Goal: Navigation & Orientation: Find specific page/section

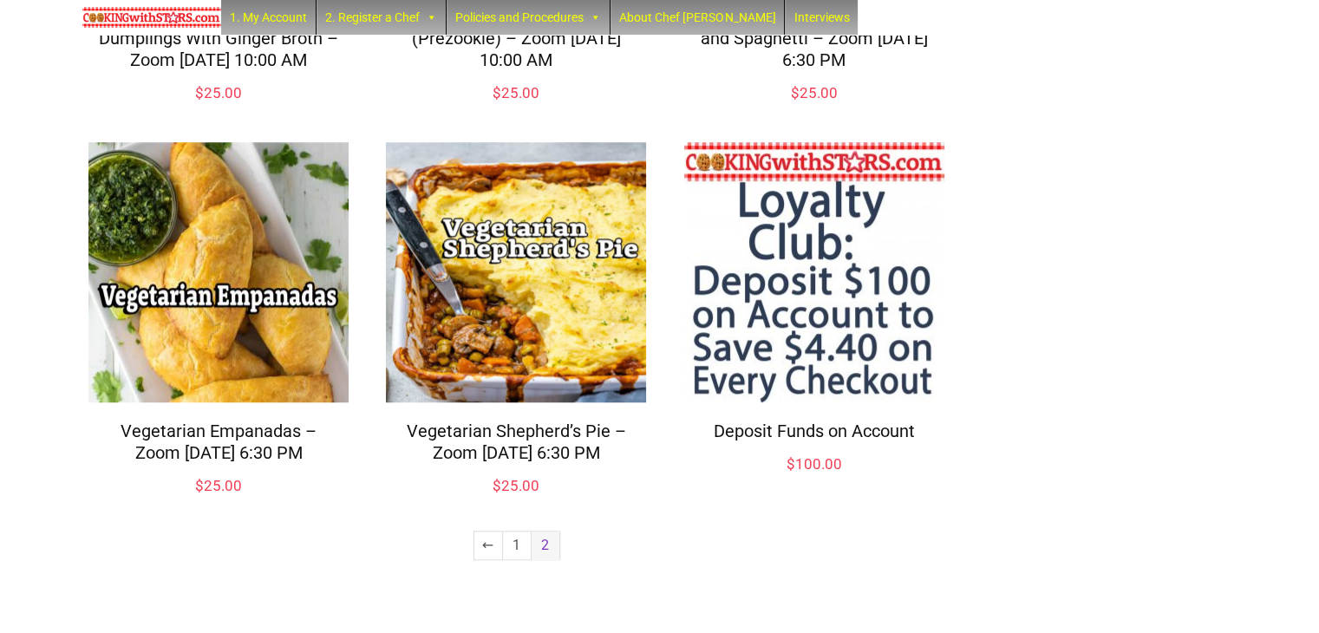
scroll to position [1445, 0]
drag, startPoint x: 546, startPoint y: 546, endPoint x: 534, endPoint y: 546, distance: 12.1
click at [546, 546] on span "2" at bounding box center [546, 546] width 28 height 28
click at [487, 549] on link "←" at bounding box center [488, 546] width 28 height 28
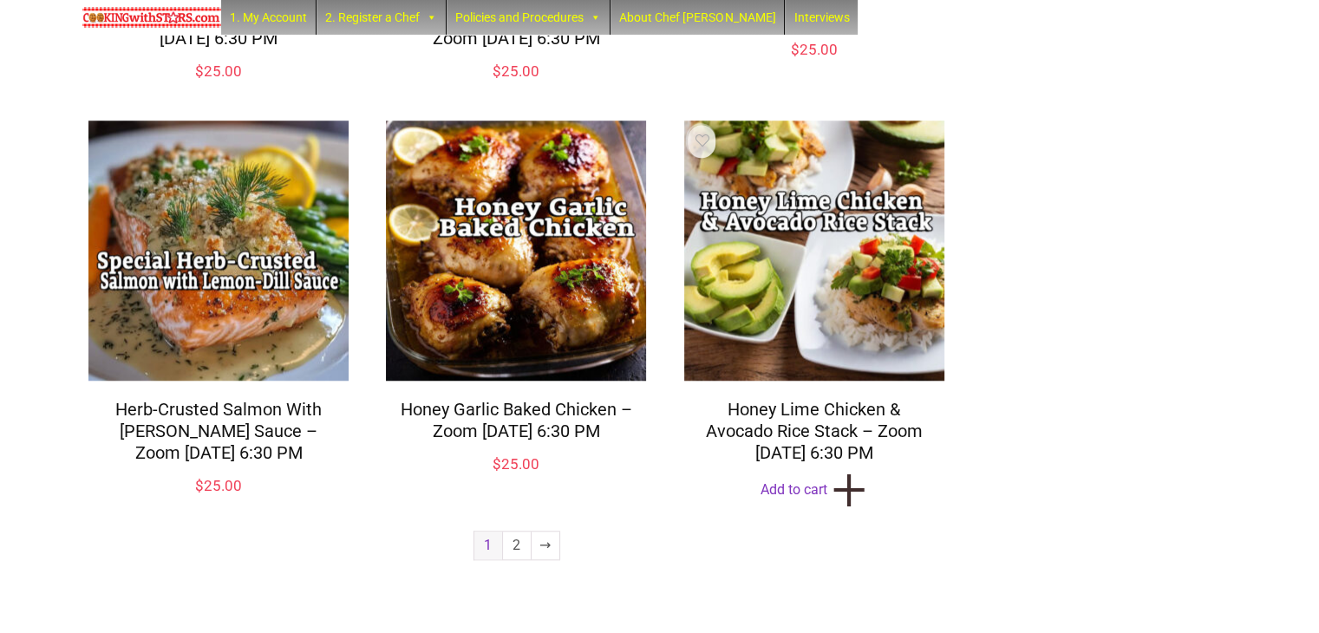
scroll to position [1488, 0]
